Goal: Transaction & Acquisition: Purchase product/service

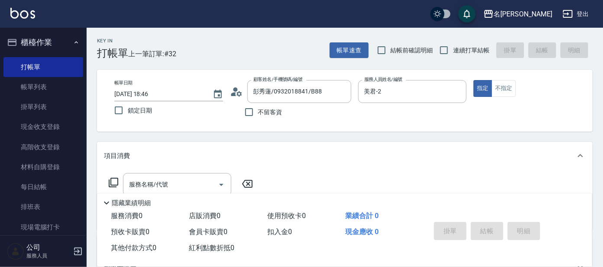
click at [155, 194] on div "隱藏業績明細" at bounding box center [344, 201] width 495 height 15
click at [167, 184] on input "服務名稱/代號" at bounding box center [171, 184] width 88 height 15
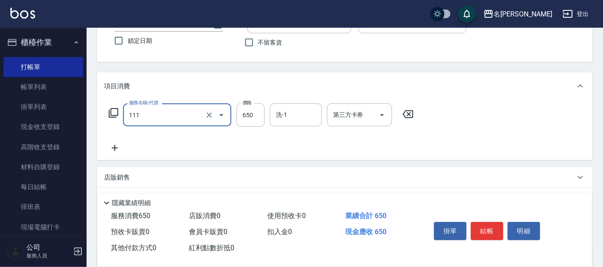
scroll to position [155, 0]
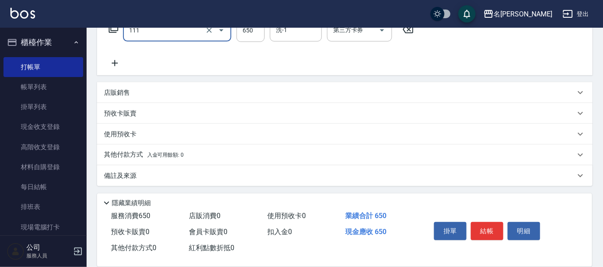
type input "頭皮零敏感(111)"
click at [114, 61] on icon at bounding box center [115, 63] width 6 height 6
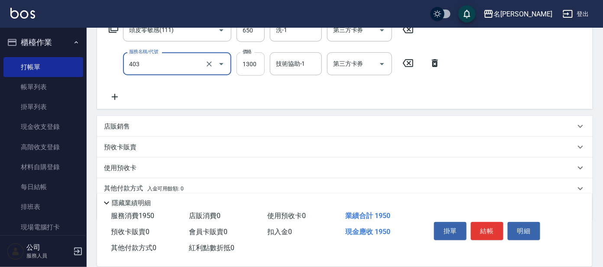
type input "染髮-髮根(403)"
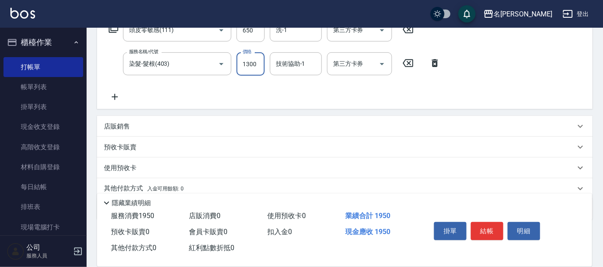
click at [261, 62] on input "1300" at bounding box center [251, 63] width 28 height 23
type input "1400"
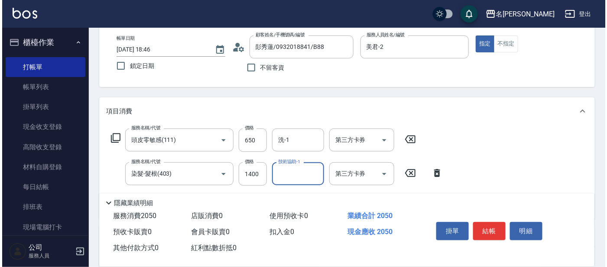
scroll to position [108, 0]
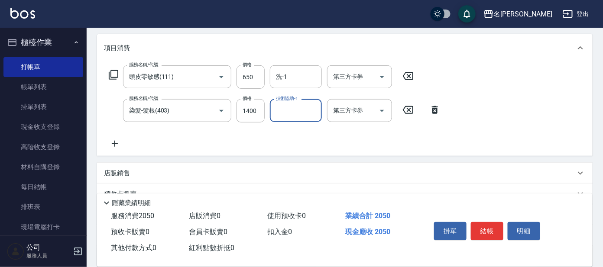
click at [113, 71] on icon at bounding box center [113, 75] width 10 height 10
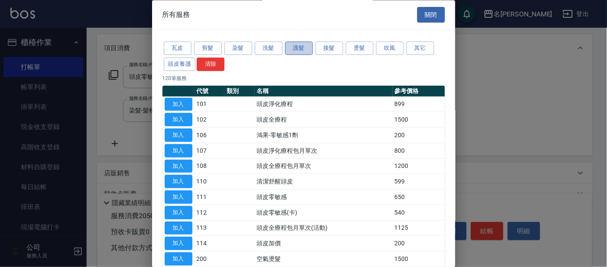
click at [298, 51] on button "護髮" at bounding box center [299, 48] width 28 height 13
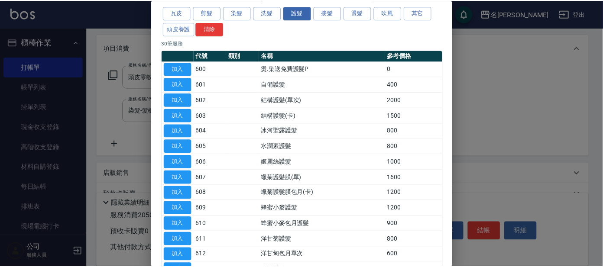
scroll to position [54, 0]
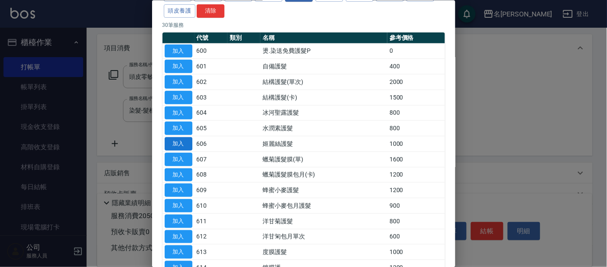
click at [179, 141] on button "加入" at bounding box center [179, 143] width 28 height 13
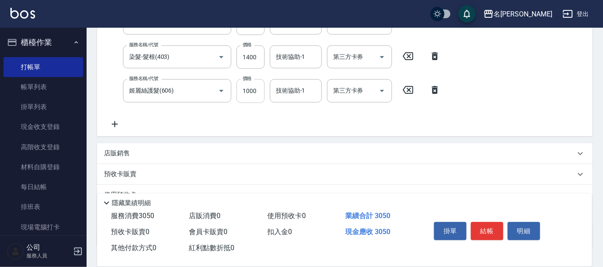
scroll to position [222, 0]
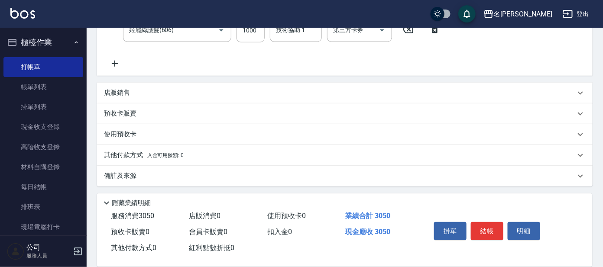
click at [115, 93] on p "店販銷售" at bounding box center [117, 92] width 26 height 9
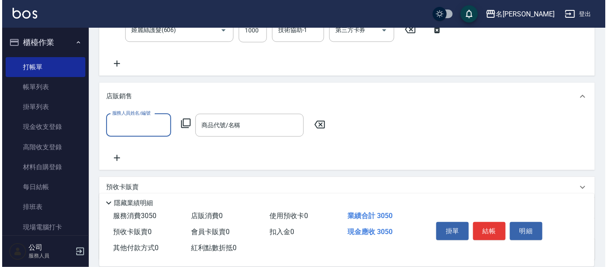
scroll to position [0, 0]
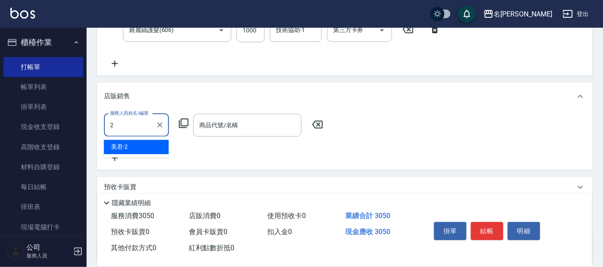
type input "美君-2"
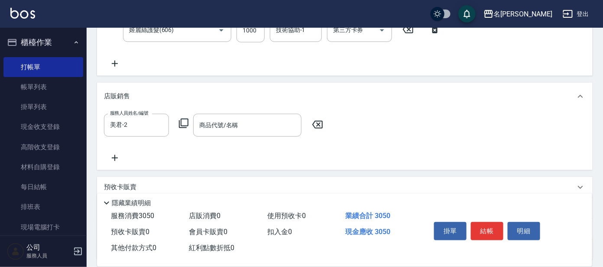
click at [182, 121] on icon at bounding box center [184, 123] width 10 height 10
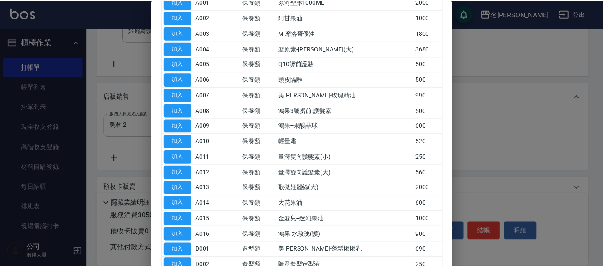
scroll to position [108, 0]
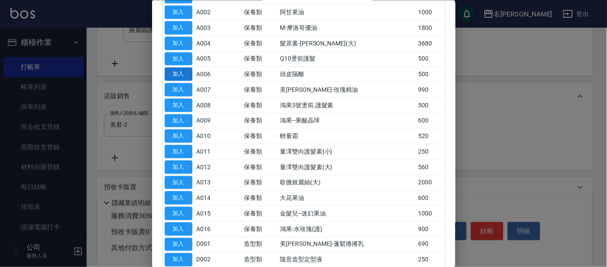
click at [182, 69] on button "加入" at bounding box center [179, 74] width 28 height 13
type input "頭皮隔離"
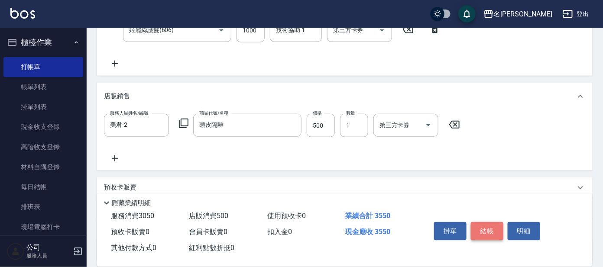
click at [487, 225] on button "結帳" at bounding box center [487, 231] width 33 height 18
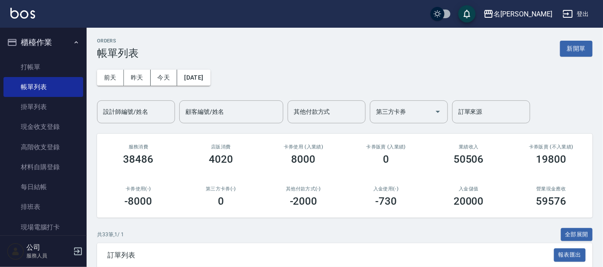
drag, startPoint x: 470, startPoint y: 184, endPoint x: 465, endPoint y: 182, distance: 5.6
click at [470, 182] on div "入金儲值 20000" at bounding box center [469, 197] width 83 height 42
click at [140, 116] on input "設計師編號/姓名" at bounding box center [136, 111] width 70 height 15
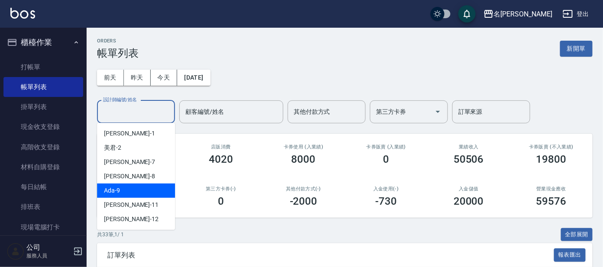
click at [132, 189] on div "Ada -9" at bounding box center [136, 191] width 78 height 14
type input "Ada-9"
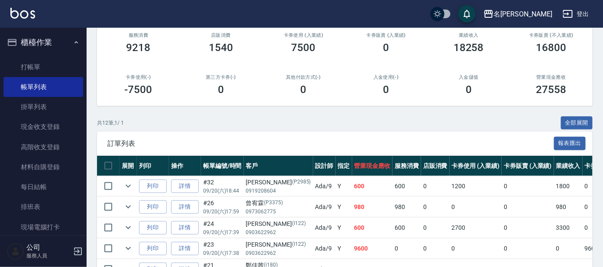
scroll to position [54, 0]
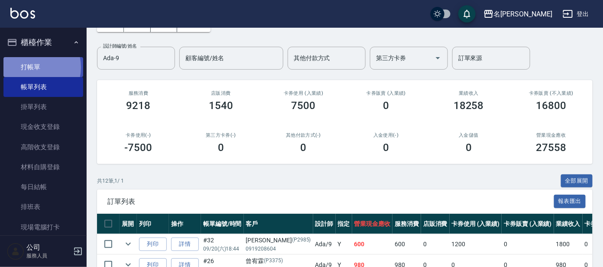
click at [32, 67] on link "打帳單" at bounding box center [43, 67] width 80 height 20
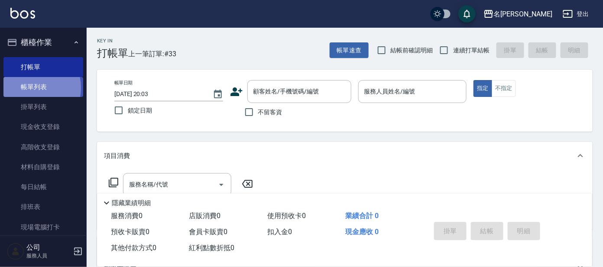
click at [28, 88] on link "帳單列表" at bounding box center [43, 87] width 80 height 20
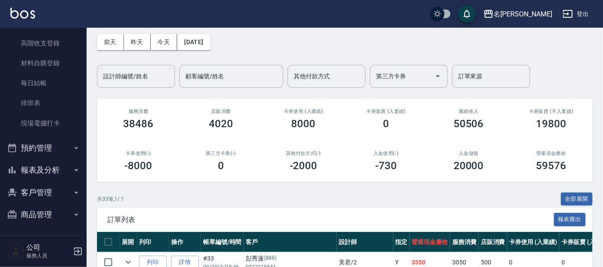
scroll to position [54, 0]
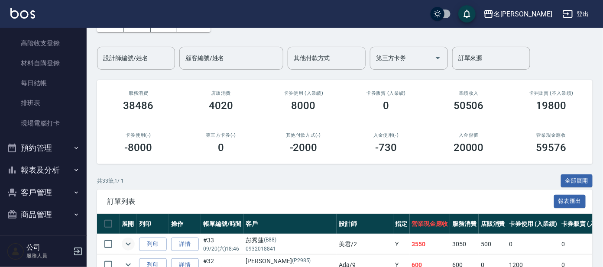
click at [130, 244] on icon "expand row" at bounding box center [128, 244] width 10 height 10
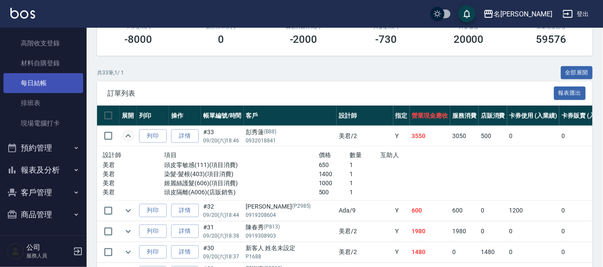
scroll to position [0, 0]
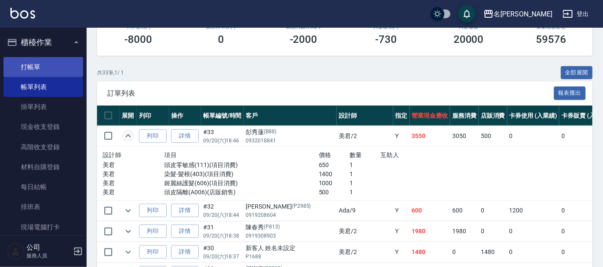
click at [49, 66] on link "打帳單" at bounding box center [43, 67] width 80 height 20
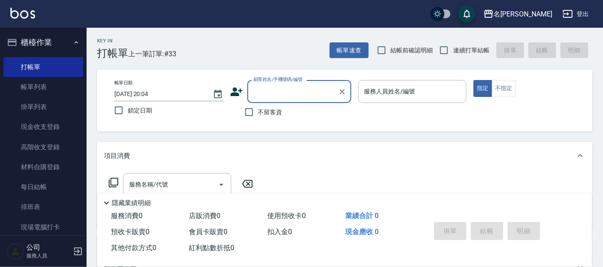
click at [306, 87] on input "顧客姓名/手機號碼/編號" at bounding box center [292, 91] width 83 height 15
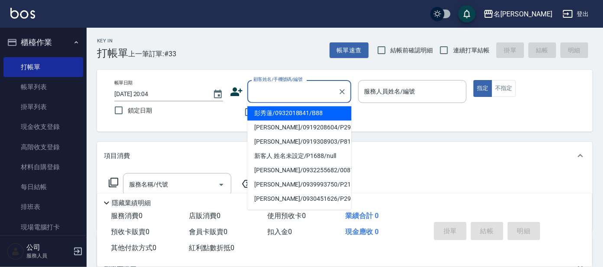
type input "c"
type input "b"
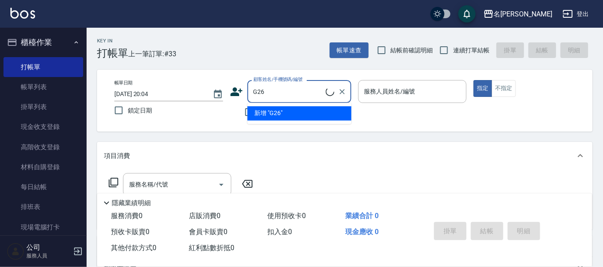
type input "潘氏鳳/g26/潘氏鳳"
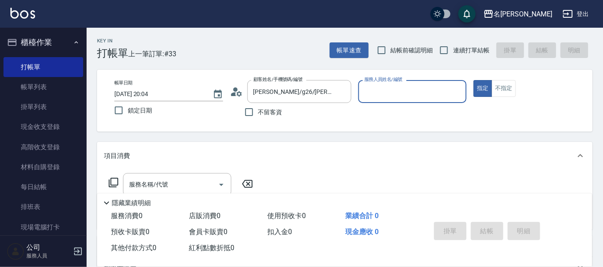
type input "9"
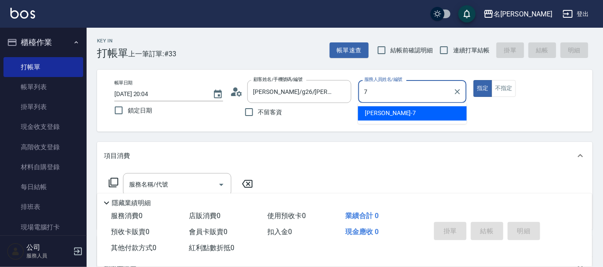
type input "小鳳-7"
type button "true"
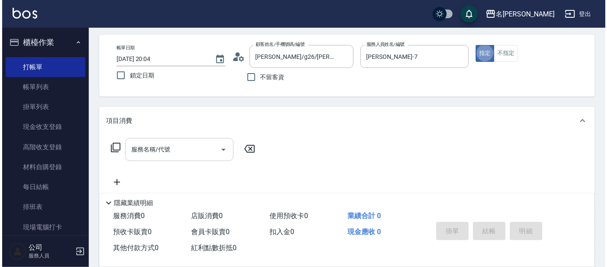
scroll to position [54, 0]
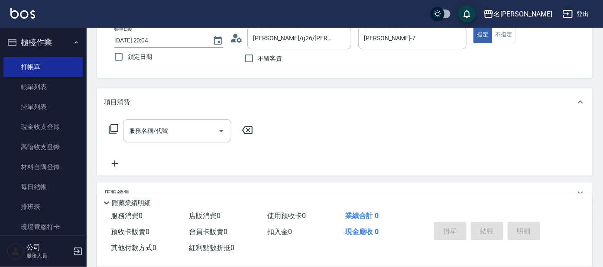
click at [116, 130] on icon at bounding box center [113, 129] width 10 height 10
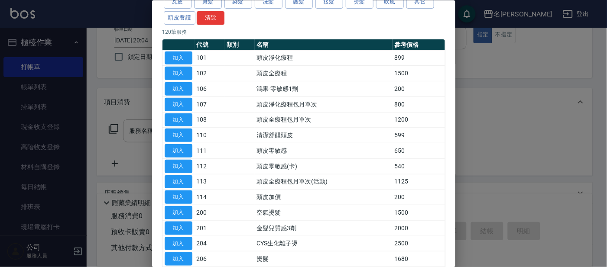
scroll to position [0, 0]
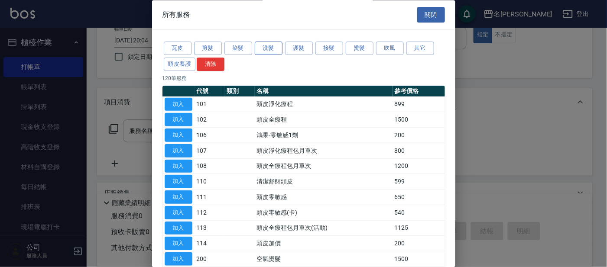
click at [260, 45] on button "洗髮" at bounding box center [269, 48] width 28 height 13
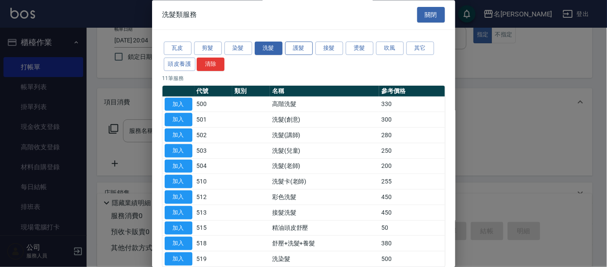
click at [302, 47] on button "護髮" at bounding box center [299, 48] width 28 height 13
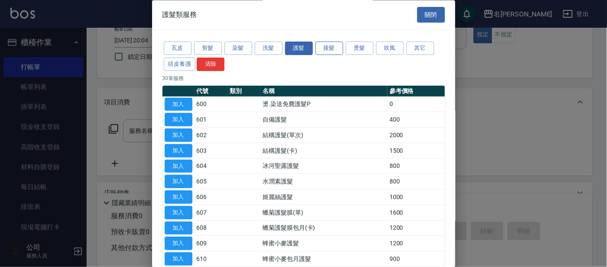
click at [330, 46] on button "接髮" at bounding box center [330, 48] width 28 height 13
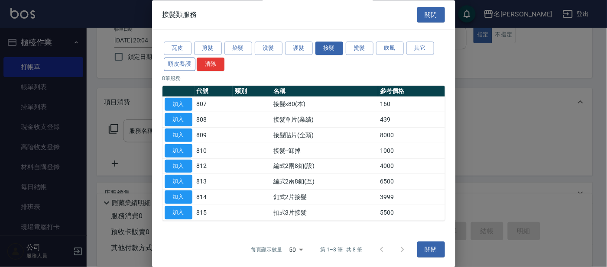
click at [176, 63] on button "頭皮養護" at bounding box center [180, 64] width 32 height 13
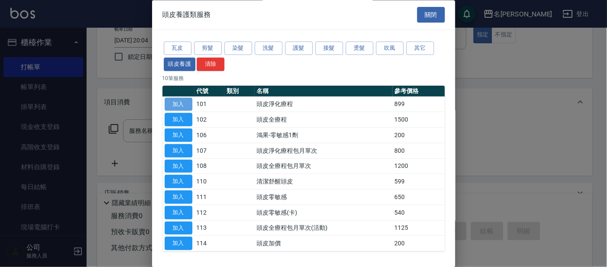
click at [173, 101] on button "加入" at bounding box center [179, 104] width 28 height 13
type input "頭皮淨化療程(101)"
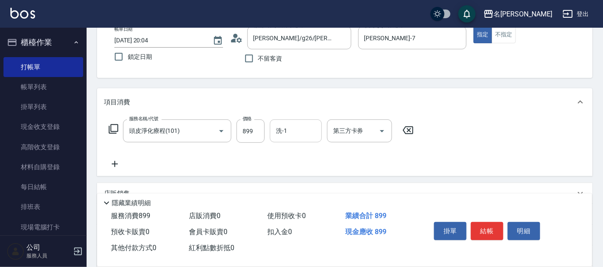
click at [307, 131] on input "洗-1" at bounding box center [296, 131] width 44 height 15
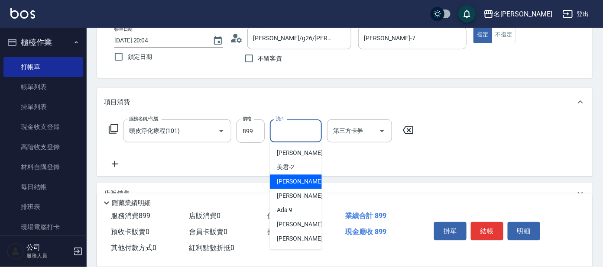
click at [298, 182] on div "小鳳 -7" at bounding box center [296, 182] width 52 height 14
type input "小鳳-7"
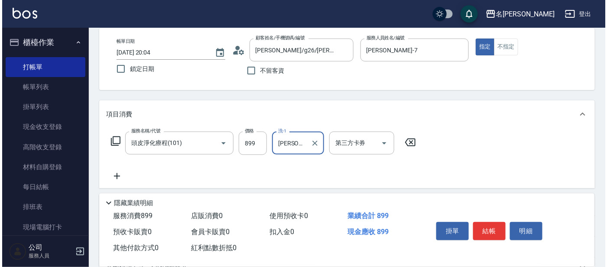
scroll to position [108, 0]
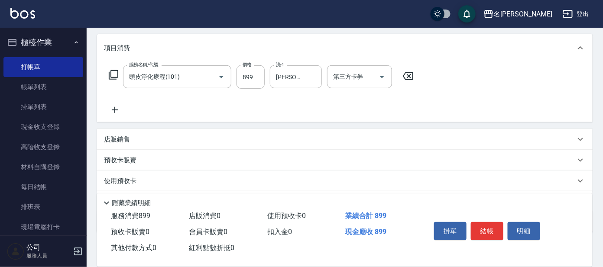
click at [114, 75] on icon at bounding box center [113, 75] width 10 height 10
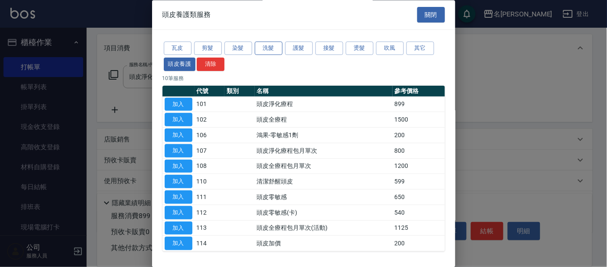
click at [271, 51] on button "洗髮" at bounding box center [269, 48] width 28 height 13
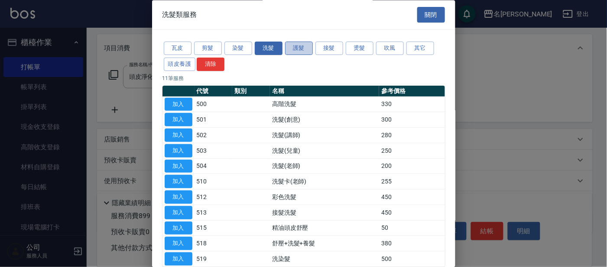
click at [301, 49] on button "護髮" at bounding box center [299, 48] width 28 height 13
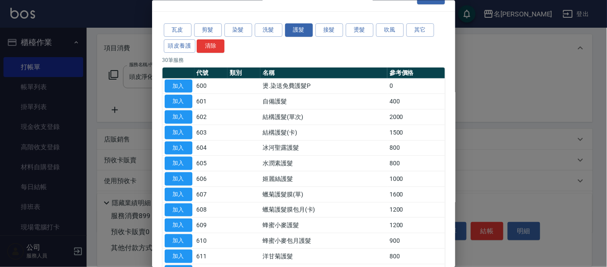
scroll to position [0, 0]
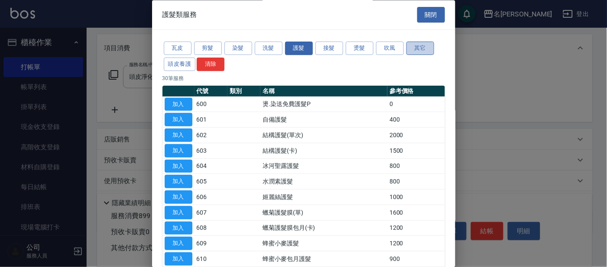
click at [413, 48] on button "其它" at bounding box center [421, 48] width 28 height 13
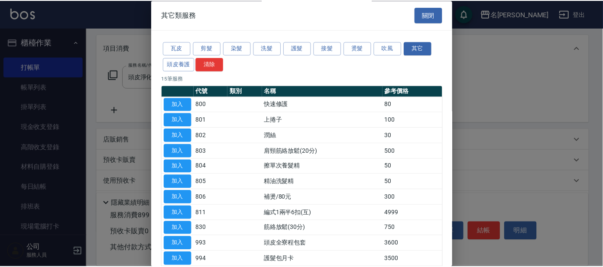
scroll to position [54, 0]
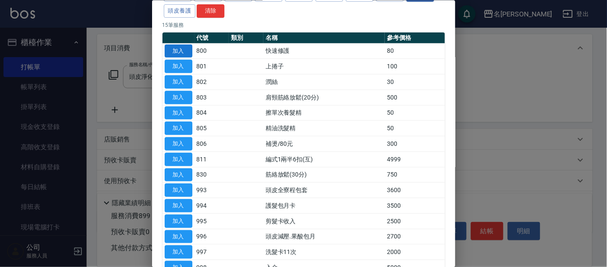
click at [176, 49] on button "加入" at bounding box center [179, 50] width 28 height 13
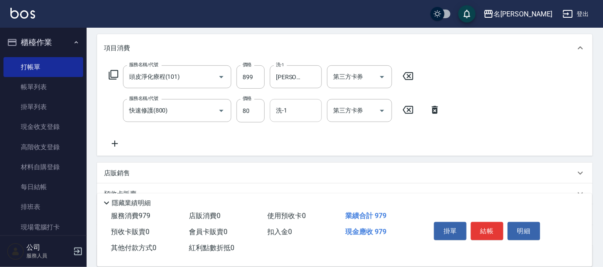
drag, startPoint x: 293, startPoint y: 110, endPoint x: 298, endPoint y: 108, distance: 5.1
click at [294, 110] on input "洗-1" at bounding box center [296, 110] width 44 height 15
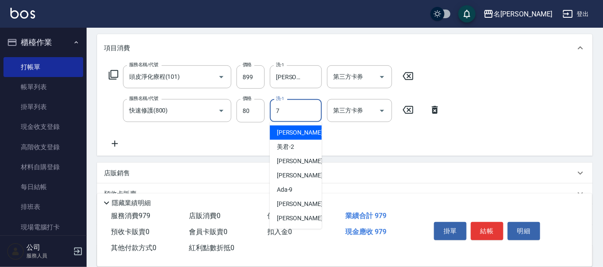
type input "小鳳-7"
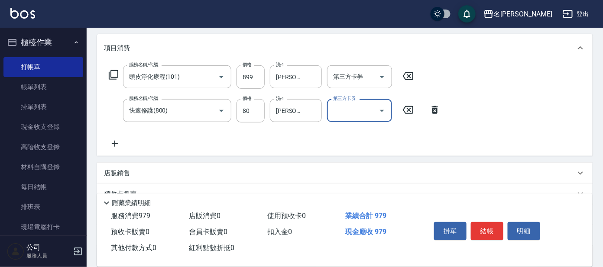
click at [479, 228] on button "結帳" at bounding box center [487, 231] width 33 height 18
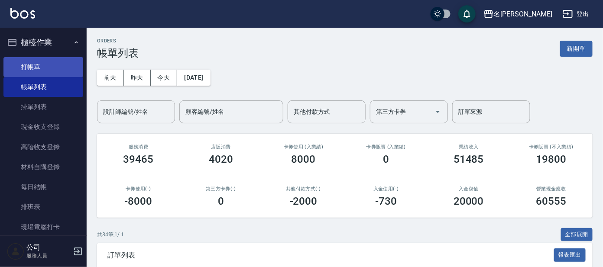
drag, startPoint x: 47, startPoint y: 59, endPoint x: 42, endPoint y: 61, distance: 5.1
click at [46, 59] on link "打帳單" at bounding box center [43, 67] width 80 height 20
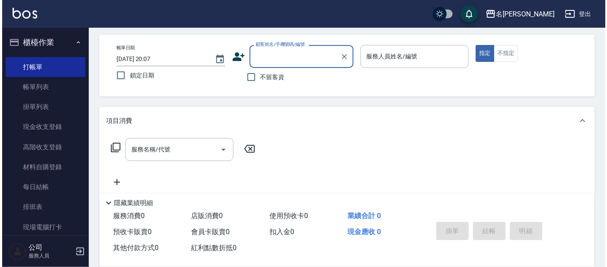
scroll to position [54, 0]
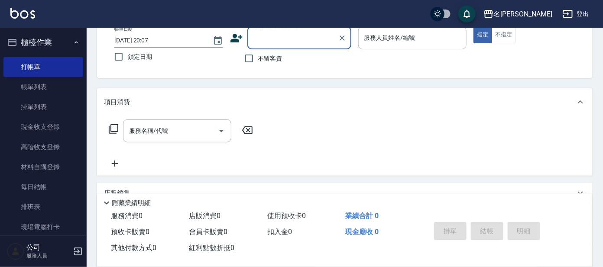
click at [109, 131] on icon at bounding box center [113, 129] width 10 height 10
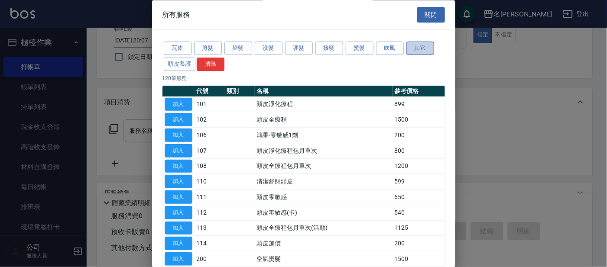
click at [424, 52] on button "其它" at bounding box center [421, 48] width 28 height 13
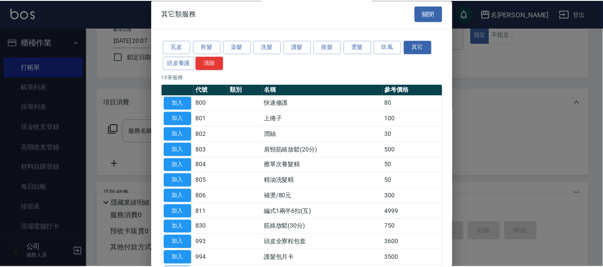
scroll to position [1, 0]
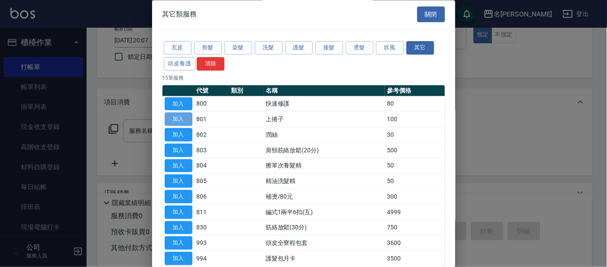
click at [184, 117] on button "加入" at bounding box center [179, 119] width 28 height 13
type input "上捲子(801)"
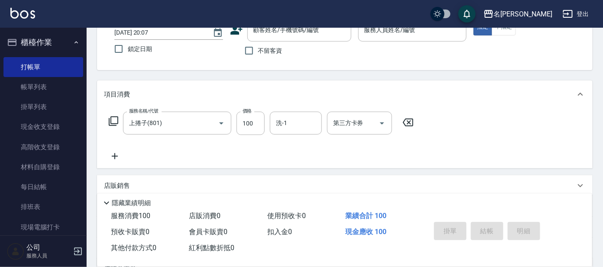
scroll to position [108, 0]
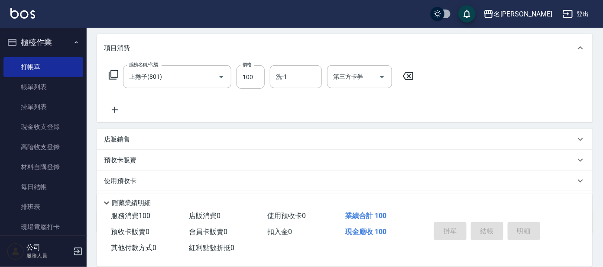
click at [114, 72] on icon at bounding box center [113, 75] width 10 height 10
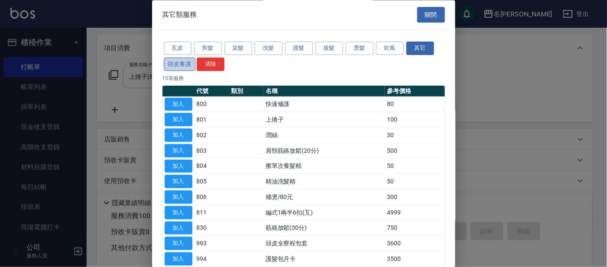
click at [179, 68] on button "頭皮養護" at bounding box center [180, 64] width 32 height 13
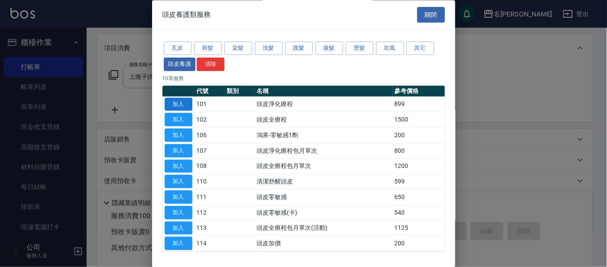
click at [179, 103] on button "加入" at bounding box center [179, 104] width 28 height 13
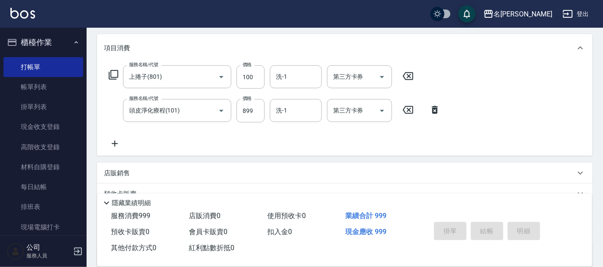
click at [414, 78] on icon at bounding box center [408, 76] width 22 height 10
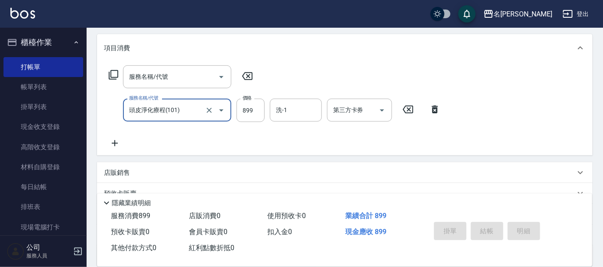
click at [413, 111] on icon at bounding box center [408, 109] width 22 height 10
click at [109, 80] on div "服務名稱/代號 服務名稱/代號" at bounding box center [181, 76] width 154 height 23
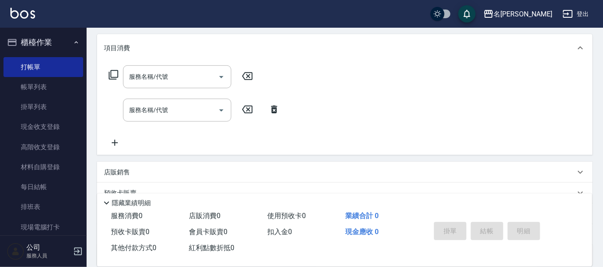
click at [112, 78] on icon at bounding box center [113, 75] width 10 height 10
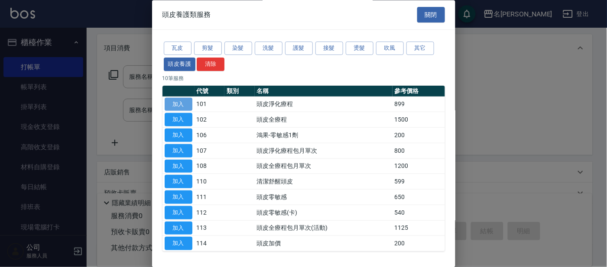
click at [182, 101] on button "加入" at bounding box center [179, 104] width 28 height 13
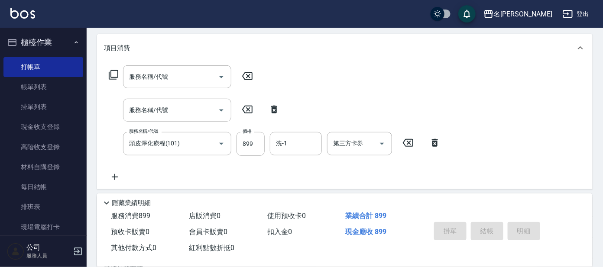
click at [405, 144] on icon at bounding box center [408, 143] width 22 height 10
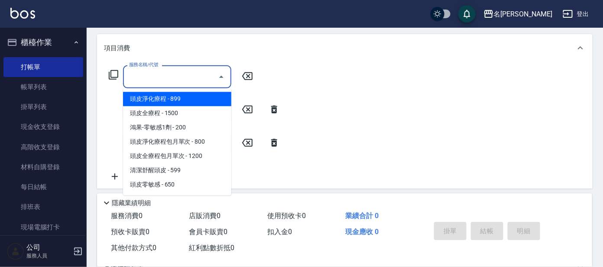
click at [142, 74] on div "服務名稱/代號 服務名稱/代號" at bounding box center [177, 76] width 108 height 23
click at [172, 100] on span "頭皮淨化療程 - 899" at bounding box center [177, 99] width 108 height 14
type input "頭皮淨化療程(101)"
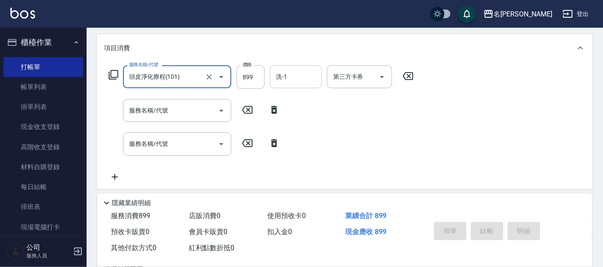
click at [300, 71] on input "洗-1" at bounding box center [296, 76] width 44 height 15
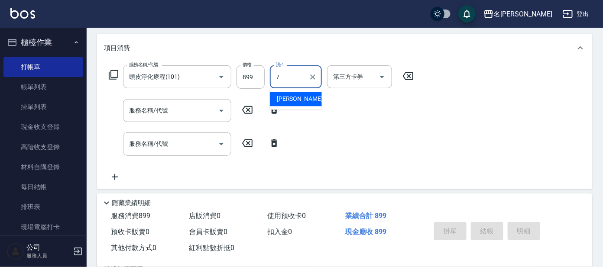
type input "小鳳-7"
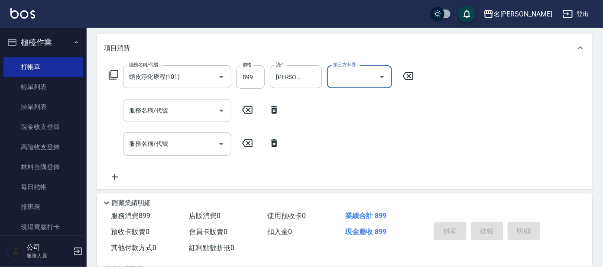
click at [180, 114] on input "服務名稱/代號" at bounding box center [171, 110] width 88 height 15
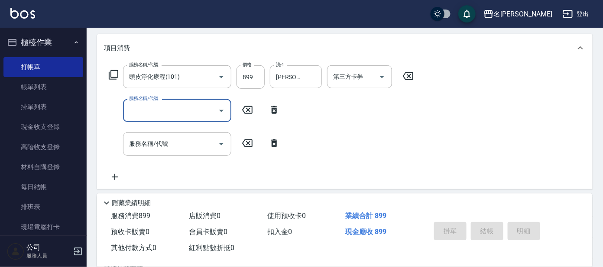
click at [176, 114] on input "服務名稱/代號" at bounding box center [171, 110] width 88 height 15
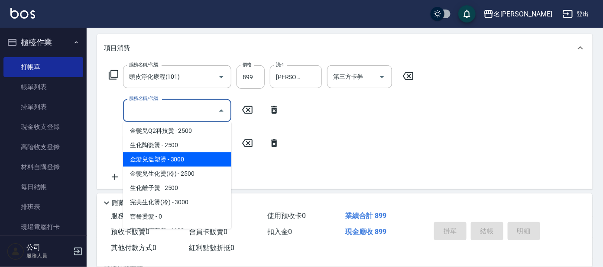
scroll to position [270, 0]
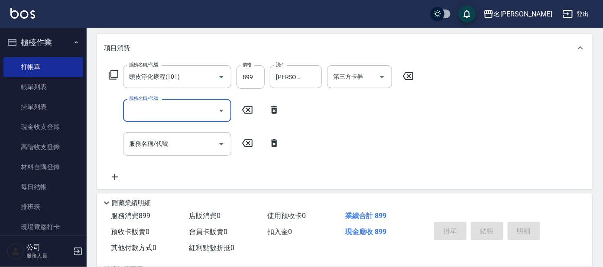
click at [133, 107] on input "服務名稱/代號" at bounding box center [171, 110] width 88 height 15
click at [266, 109] on icon at bounding box center [275, 110] width 22 height 10
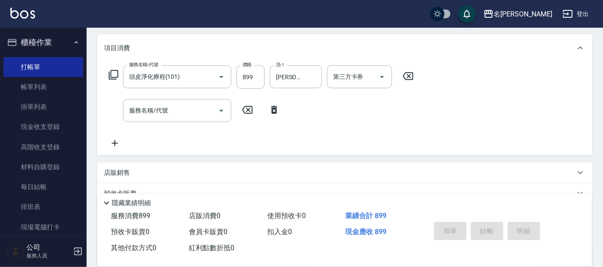
click at [270, 108] on icon at bounding box center [275, 110] width 22 height 10
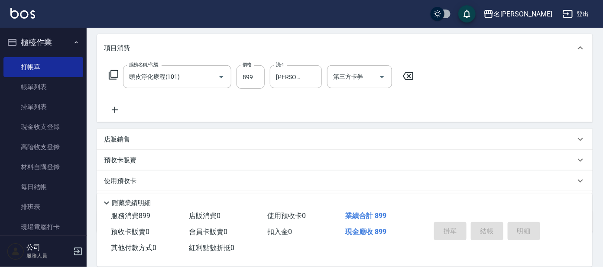
drag, startPoint x: 117, startPoint y: 63, endPoint x: 107, endPoint y: 72, distance: 13.5
click at [117, 63] on div "服務名稱/代號 頭皮淨化療程(101) 服務名稱/代號 價格 899 價格 洗-1 小鳳-7 洗-1 第三方卡券 第三方卡券" at bounding box center [345, 92] width 496 height 60
click at [107, 74] on div "服務名稱/代號 頭皮淨化療程(101) 服務名稱/代號 價格 899 價格 洗-1 小鳳-7 洗-1 第三方卡券 第三方卡券" at bounding box center [261, 76] width 315 height 23
click at [110, 74] on icon at bounding box center [113, 75] width 10 height 10
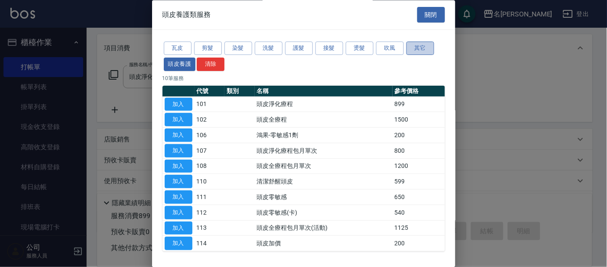
click at [427, 47] on button "其它" at bounding box center [421, 48] width 28 height 13
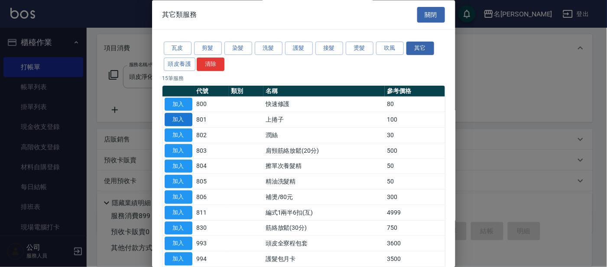
click at [183, 121] on button "加入" at bounding box center [179, 120] width 28 height 13
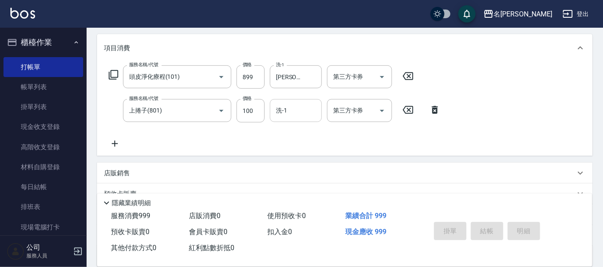
click at [293, 104] on input "洗-1" at bounding box center [296, 110] width 44 height 15
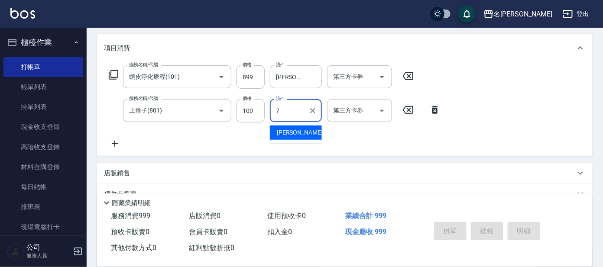
type input "小鳳-7"
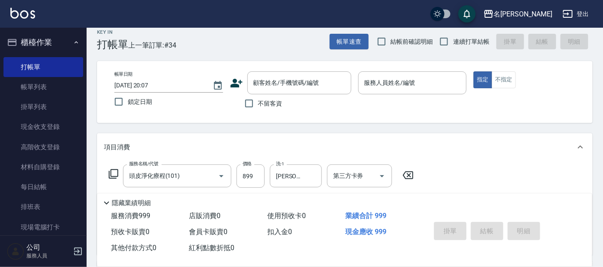
scroll to position [0, 0]
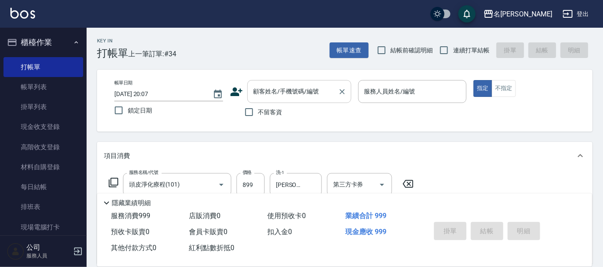
click at [329, 100] on div "顧客姓名/手機號碼/編號" at bounding box center [299, 91] width 104 height 23
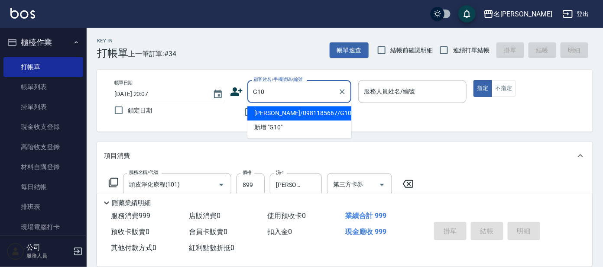
type input "黃麗蓉/0981185667/G10"
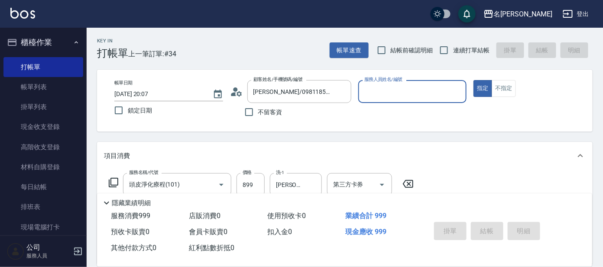
type input "小鳳-7"
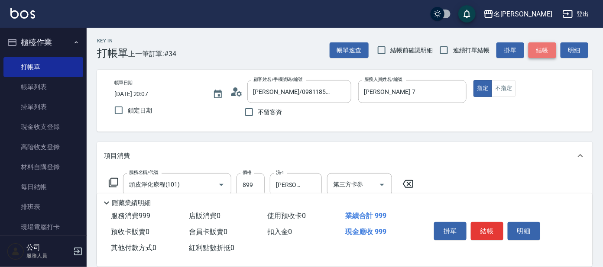
click at [550, 47] on button "結帳" at bounding box center [543, 50] width 28 height 16
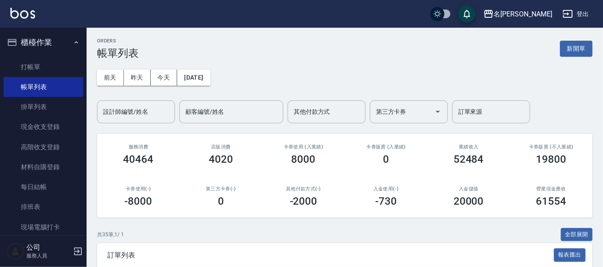
click at [116, 99] on div "前天 昨天 今天 2025/09/20 設計師編號/姓名 設計師編號/姓名 顧客編號/姓名 顧客編號/姓名 其他付款方式 其他付款方式 第三方卡券 第三方卡券…" at bounding box center [345, 91] width 496 height 64
click at [67, 62] on link "打帳單" at bounding box center [43, 67] width 80 height 20
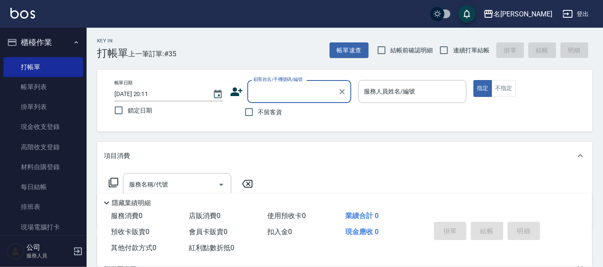
click at [308, 91] on input "顧客姓名/手機號碼/編號" at bounding box center [292, 91] width 83 height 15
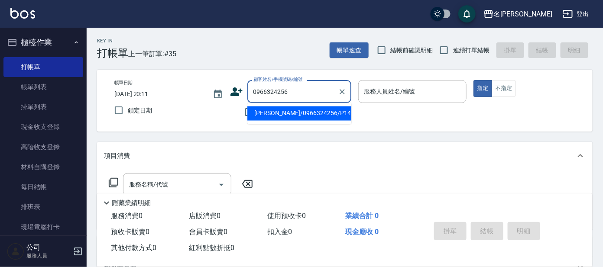
type input "詹宜玲/0966324256/P1431"
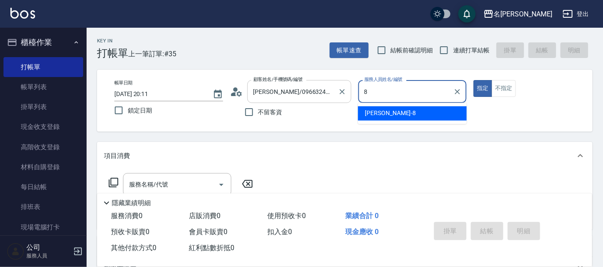
type input "[PERSON_NAME]-8"
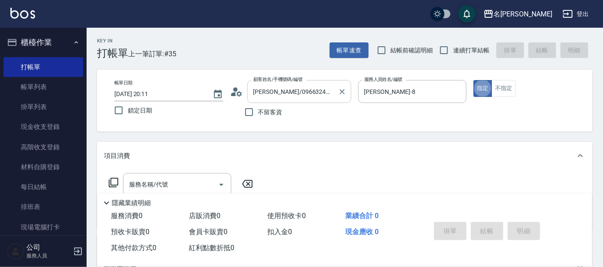
type button "true"
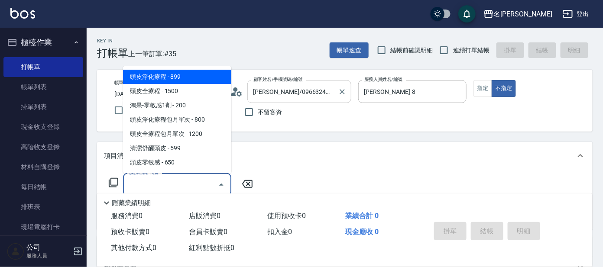
type input "頭皮淨化療程(101)"
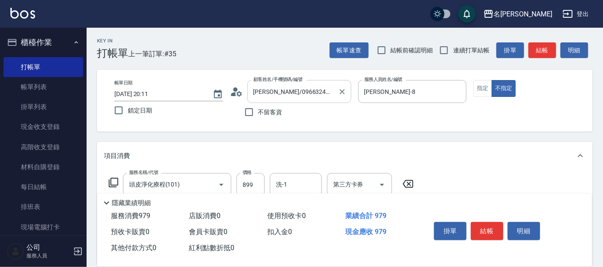
type input "快速修護(800)"
type input "[PERSON_NAME]-8"
type input "剪髮C級設計師(303)"
type input "100"
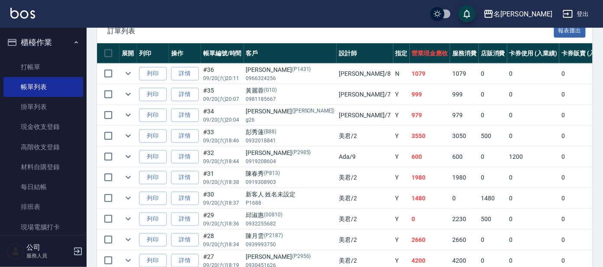
scroll to position [162, 0]
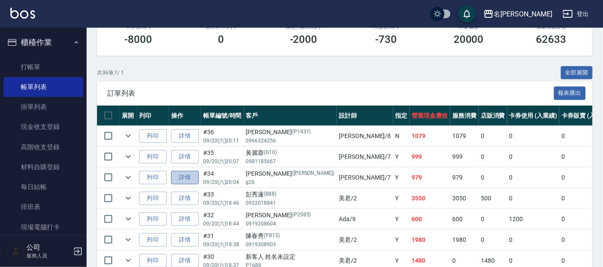
click at [180, 178] on link "詳情" at bounding box center [185, 177] width 28 height 13
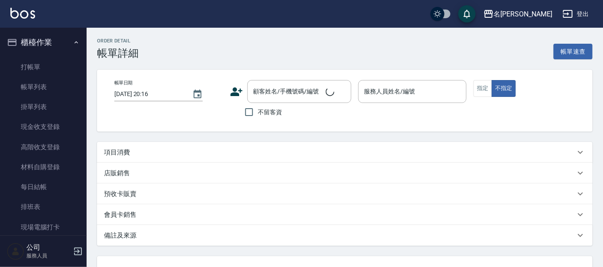
type input "2025/09/20 20:04"
type input "小鳳-7"
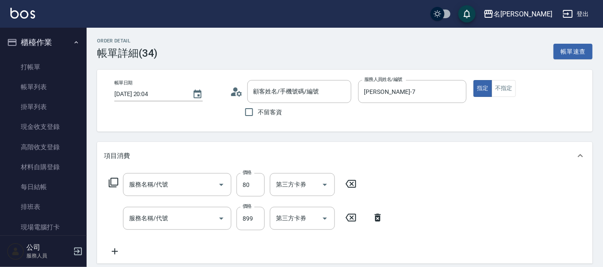
type input "潘氏鳳/g26/潘氏鳳"
type input "快速修護(800)"
type input "頭皮淨化療程(101)"
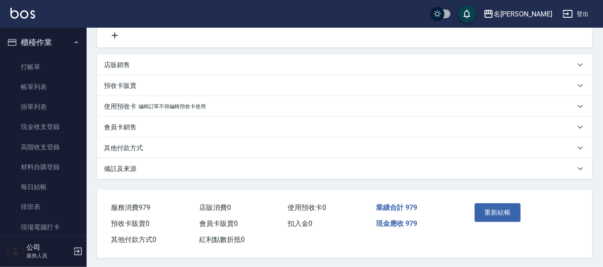
scroll to position [54, 0]
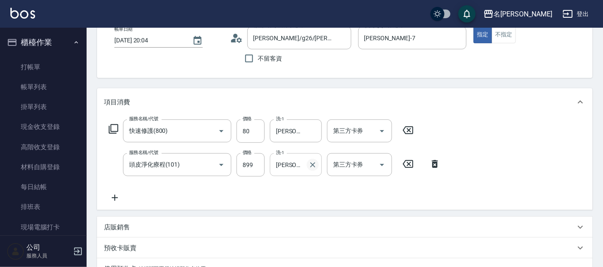
click at [314, 166] on icon "Clear" at bounding box center [313, 165] width 9 height 9
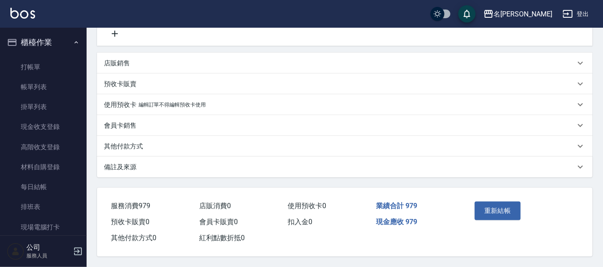
scroll to position [220, 0]
click at [493, 209] on button "重新結帳" at bounding box center [498, 211] width 46 height 18
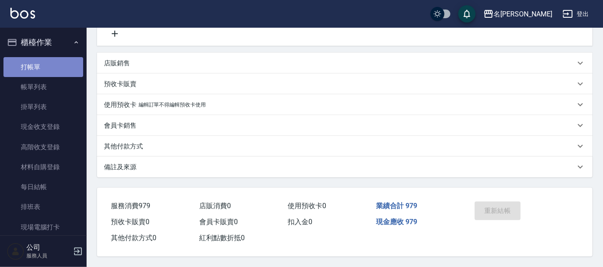
click at [57, 64] on link "打帳單" at bounding box center [43, 67] width 80 height 20
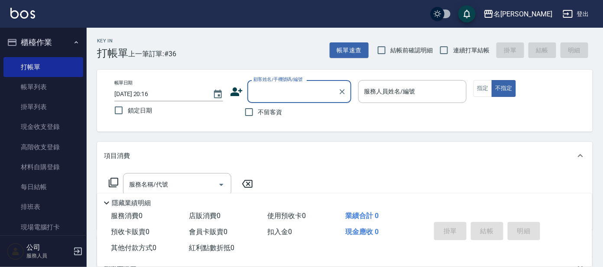
click at [280, 90] on input "顧客姓名/手機號碼/編號" at bounding box center [292, 91] width 83 height 15
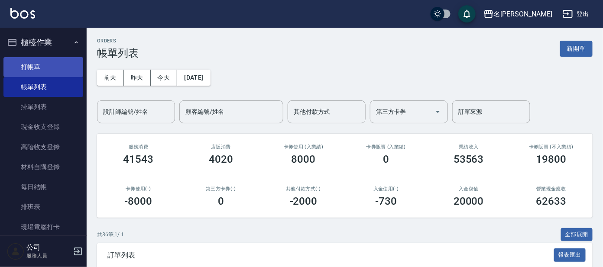
click at [50, 66] on link "打帳單" at bounding box center [43, 67] width 80 height 20
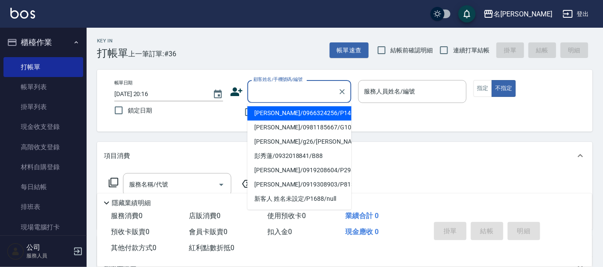
click at [273, 94] on input "顧客姓名/手機號碼/編號" at bounding box center [292, 91] width 83 height 15
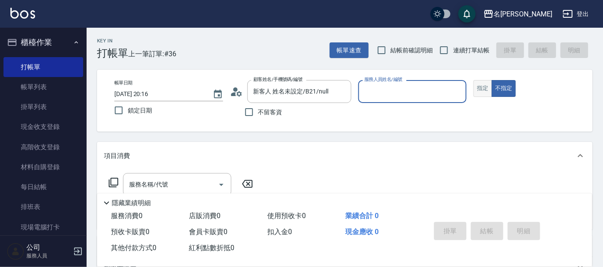
click at [486, 91] on button "指定" at bounding box center [483, 88] width 19 height 17
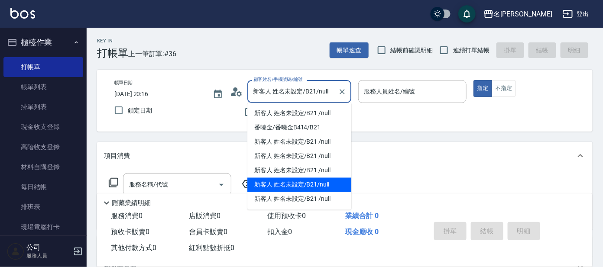
drag, startPoint x: 282, startPoint y: 91, endPoint x: 286, endPoint y: 111, distance: 19.7
click at [282, 93] on input "新客人 姓名未設定/B21/null" at bounding box center [292, 91] width 83 height 15
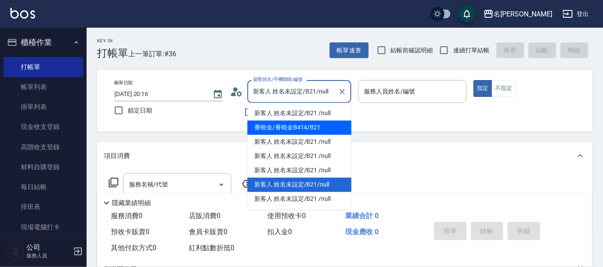
click at [302, 128] on li "番曉金/番曉金B414/B21" at bounding box center [299, 128] width 104 height 14
type input "番曉金/番曉金B414/B21"
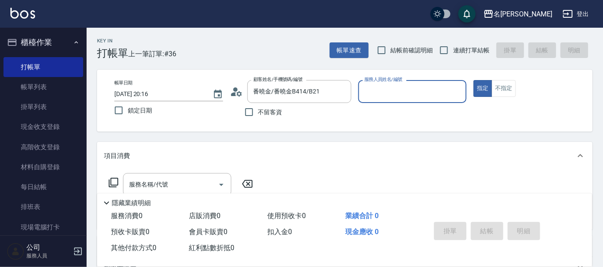
type input "美君-2"
click at [171, 186] on input "服務名稱/代號" at bounding box center [171, 184] width 88 height 15
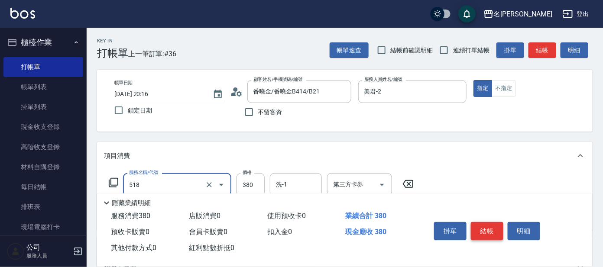
type input "舒壓+洗髮+養髮(518)"
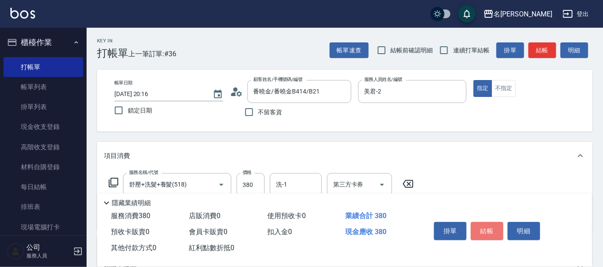
click at [489, 228] on button "結帳" at bounding box center [487, 231] width 33 height 18
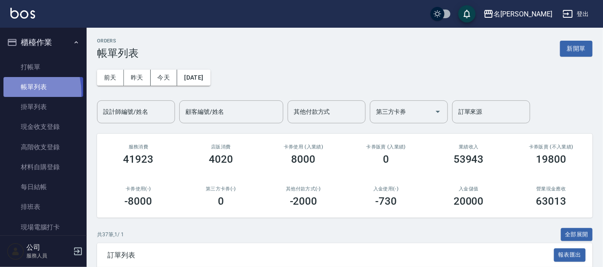
click at [5, 94] on link "帳單列表" at bounding box center [43, 87] width 80 height 20
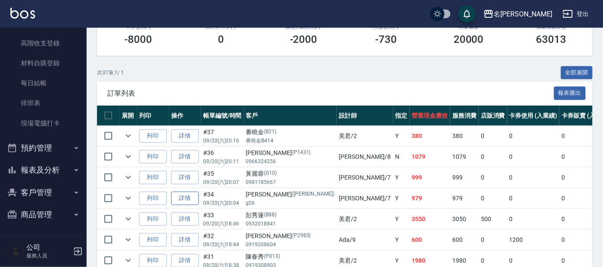
scroll to position [216, 0]
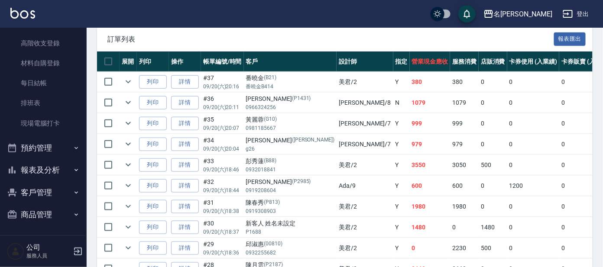
click at [55, 184] on button "客戶管理" at bounding box center [43, 193] width 80 height 23
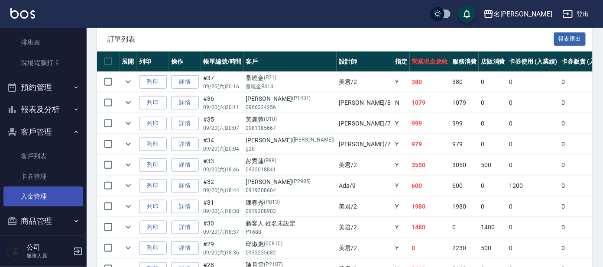
scroll to position [171, 0]
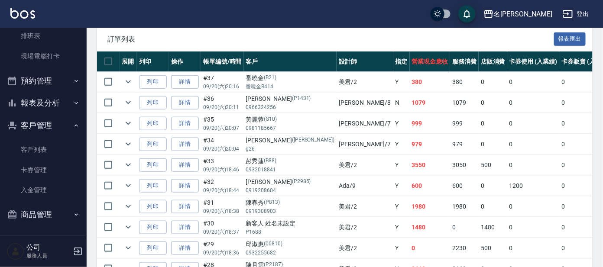
drag, startPoint x: 43, startPoint y: 125, endPoint x: 43, endPoint y: 119, distance: 5.7
click at [43, 125] on button "客戶管理" at bounding box center [43, 125] width 80 height 23
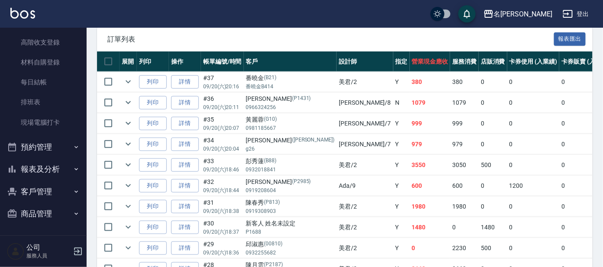
scroll to position [104, 0]
click at [52, 167] on button "報表及分析" at bounding box center [43, 170] width 80 height 23
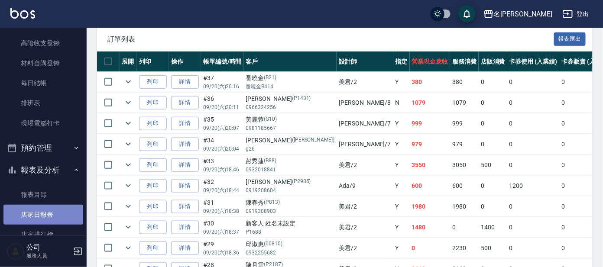
click at [49, 217] on link "店家日報表" at bounding box center [43, 215] width 80 height 20
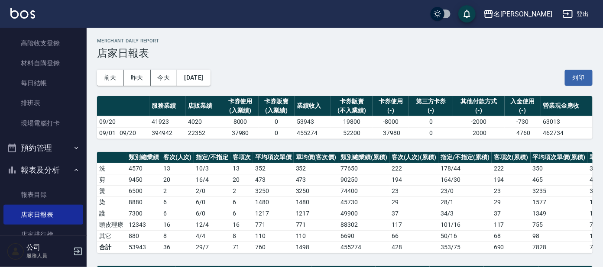
drag, startPoint x: 425, startPoint y: 198, endPoint x: 443, endPoint y: 207, distance: 20.0
click at [443, 207] on tr "染 8880 6 6 / 0 6 1480 1480 45730 29 28 / 1 29 1577 1577" at bounding box center [373, 202] width 552 height 11
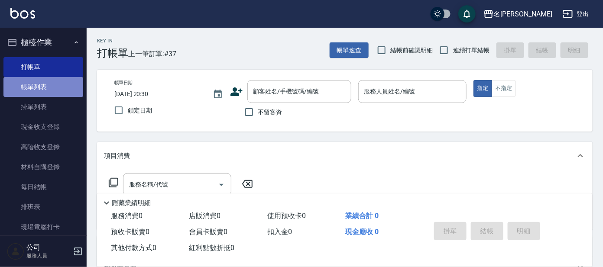
click at [51, 94] on link "帳單列表" at bounding box center [43, 87] width 80 height 20
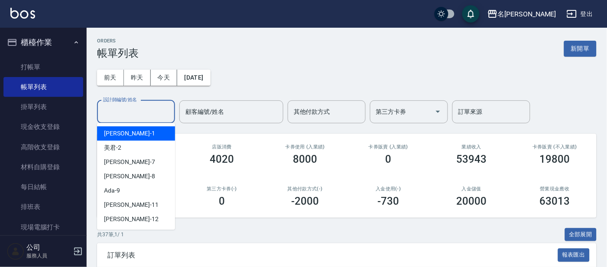
drag, startPoint x: 143, startPoint y: 110, endPoint x: 143, endPoint y: 147, distance: 36.8
click at [142, 109] on div "設計師編號/姓名 設計師編號/姓名" at bounding box center [136, 112] width 78 height 23
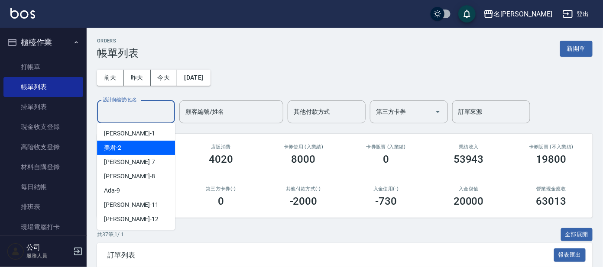
click at [142, 152] on div "美君 -2" at bounding box center [136, 148] width 78 height 14
type input "美君-2"
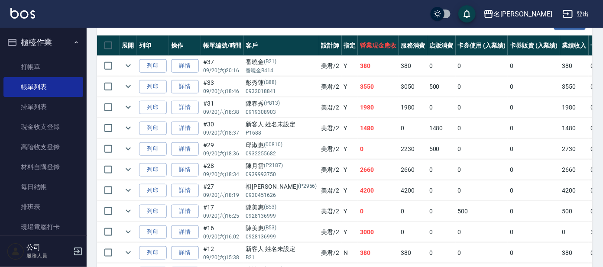
scroll to position [216, 0]
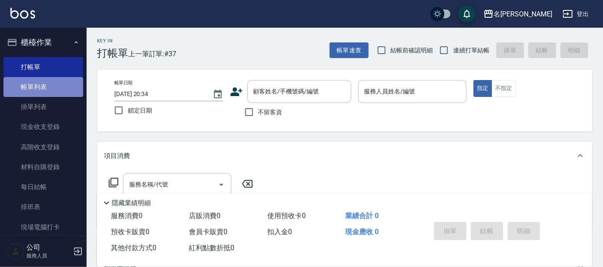
click at [57, 82] on link "帳單列表" at bounding box center [43, 87] width 80 height 20
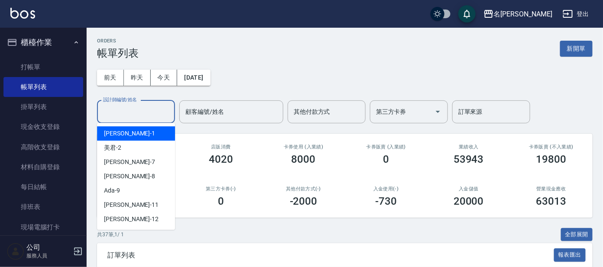
click at [148, 112] on input "設計師編號/姓名" at bounding box center [136, 111] width 70 height 15
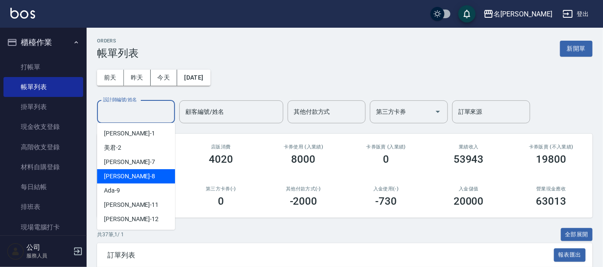
click at [132, 176] on div "[PERSON_NAME] -8" at bounding box center [136, 176] width 78 height 14
type input "[PERSON_NAME]-8"
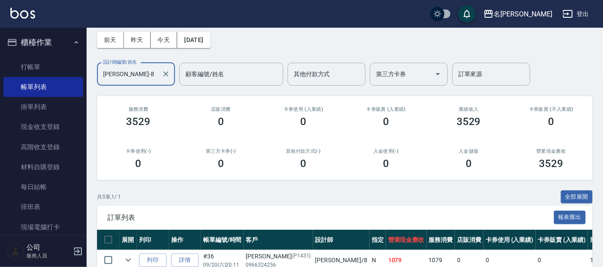
scroll to position [162, 0]
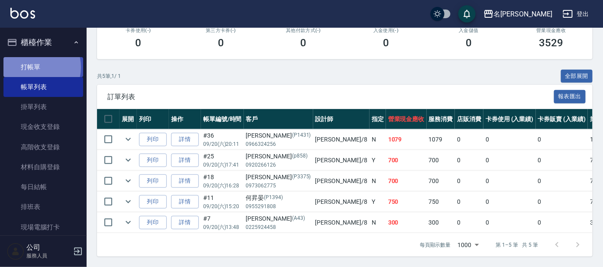
click at [33, 67] on link "打帳單" at bounding box center [43, 67] width 80 height 20
